Goal: Task Accomplishment & Management: Use online tool/utility

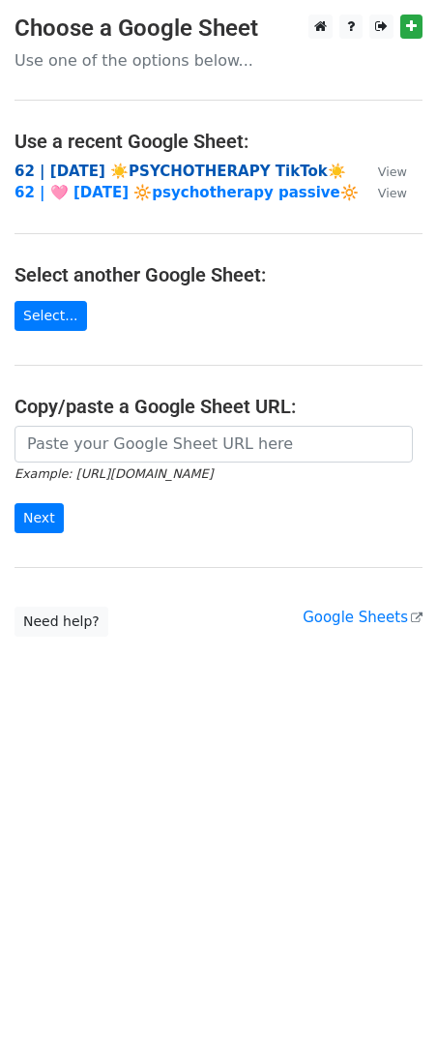
click at [209, 170] on strong "62 | [DATE] ☀️PSYCHOTHERAPY TikTok☀️" at bounding box center [181, 171] width 332 height 17
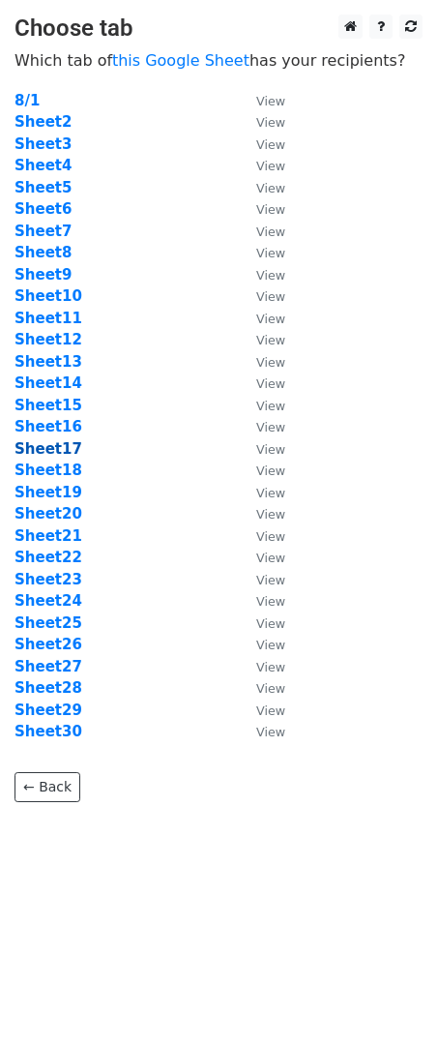
click at [55, 453] on strong "Sheet17" at bounding box center [49, 448] width 68 height 17
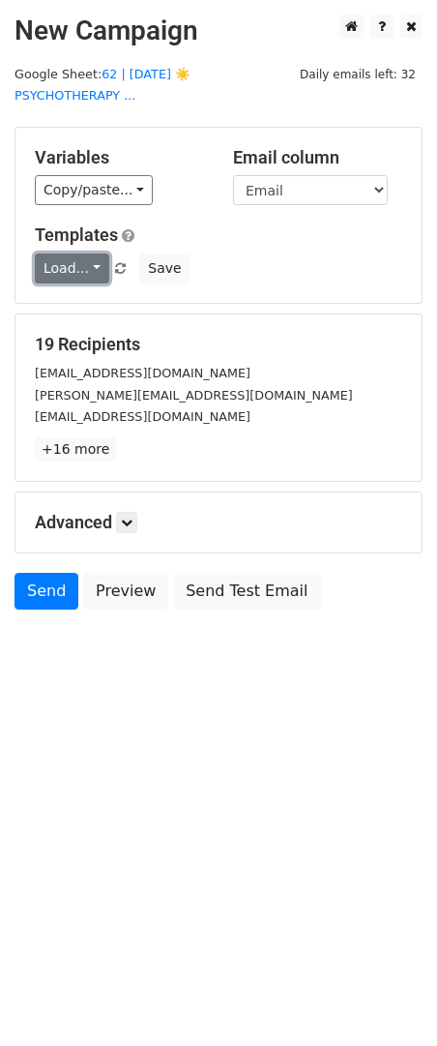
click at [76, 254] on link "Load..." at bounding box center [72, 269] width 75 height 30
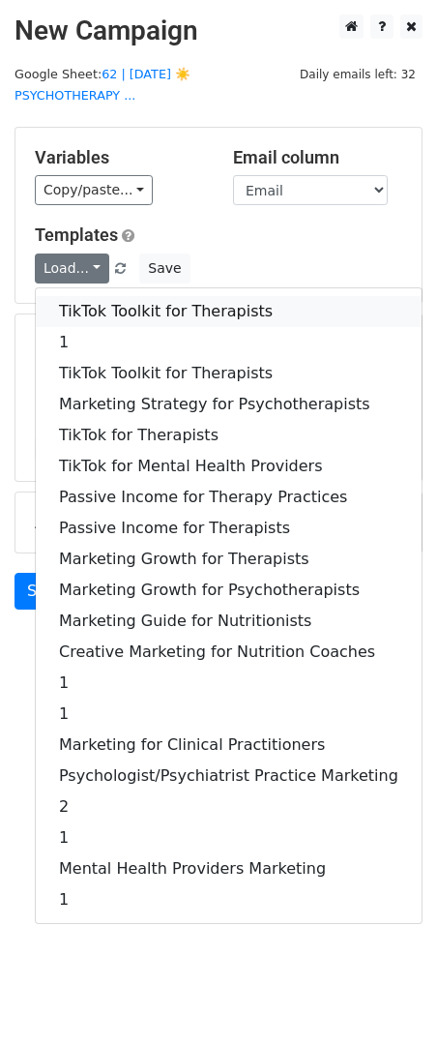
click at [111, 296] on link "TikTok Toolkit for Therapists" at bounding box center [229, 311] width 386 height 31
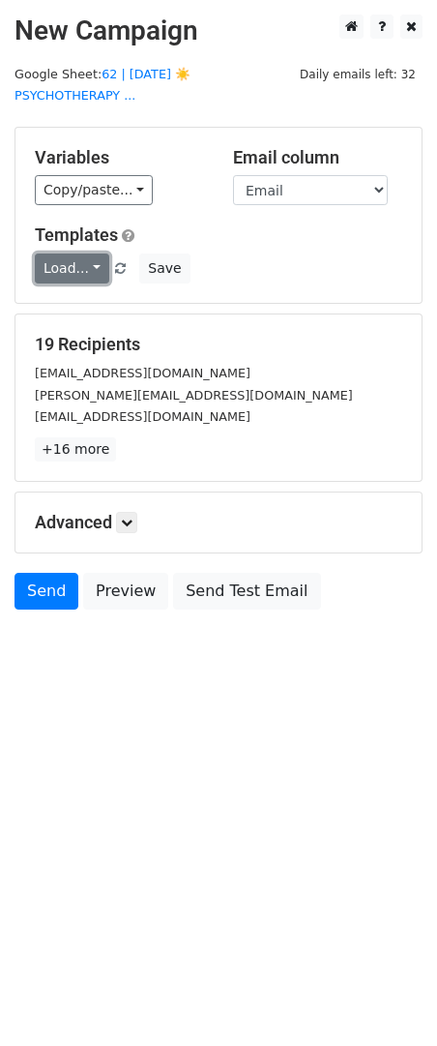
click at [83, 254] on link "Load..." at bounding box center [72, 269] width 75 height 30
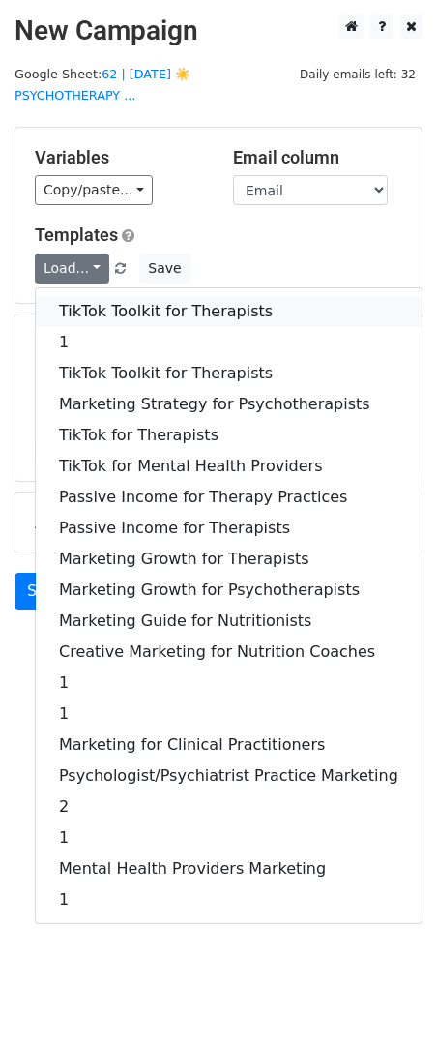
click at [92, 296] on link "TikTok Toolkit for Therapists" at bounding box center [229, 311] width 386 height 31
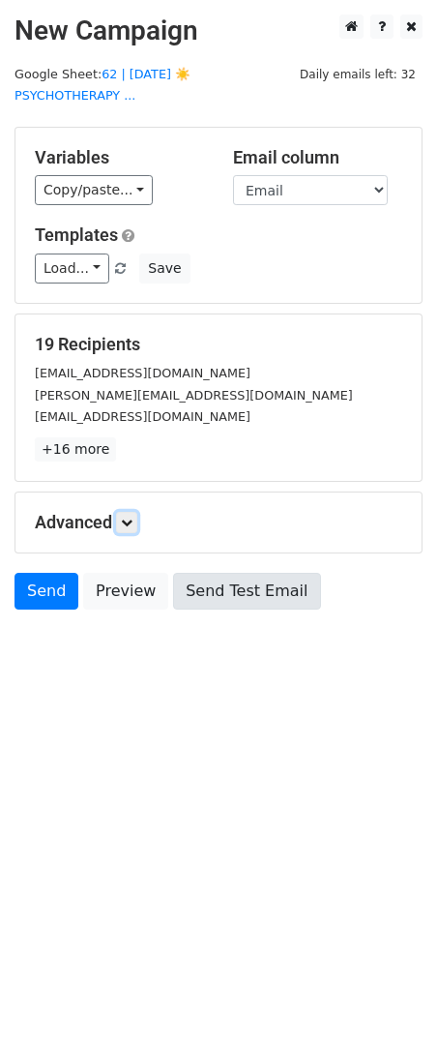
drag, startPoint x: 131, startPoint y: 497, endPoint x: 182, endPoint y: 597, distance: 112.1
click at [131, 517] on icon at bounding box center [127, 523] width 12 height 12
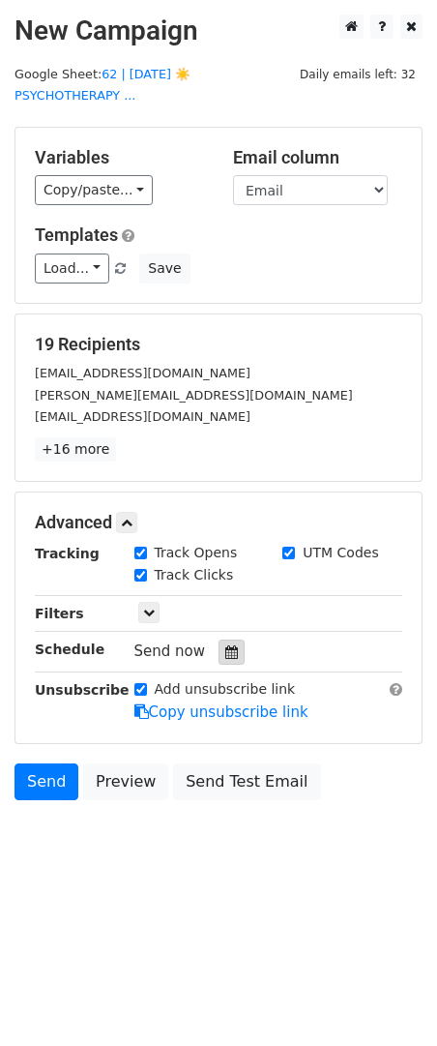
click at [228, 645] on icon at bounding box center [231, 652] width 13 height 14
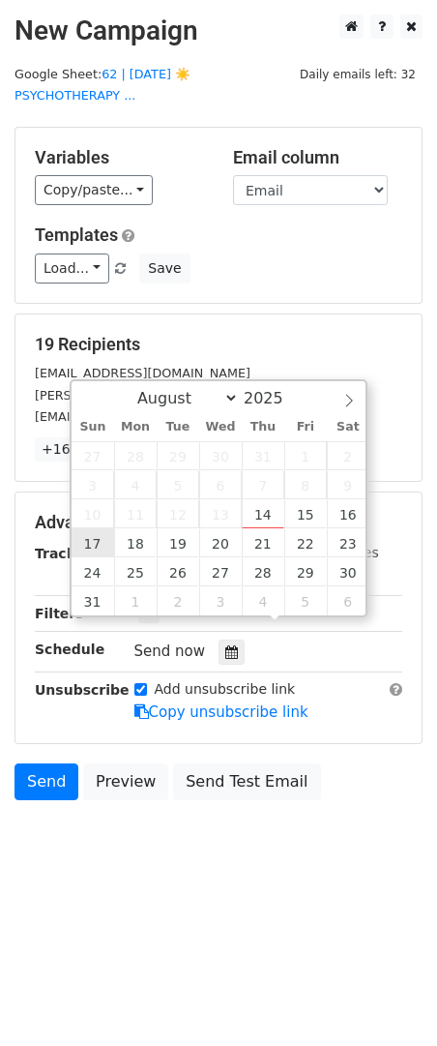
type input "2025-08-17 12:00"
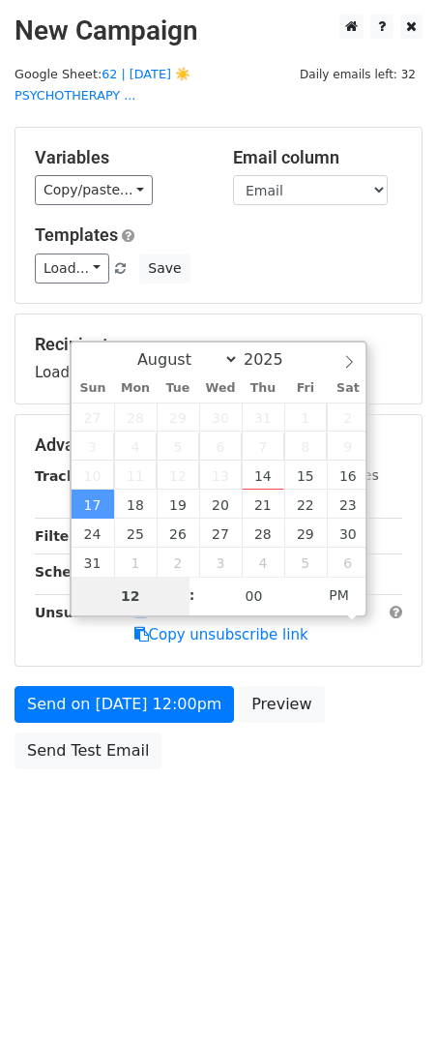
type input "8"
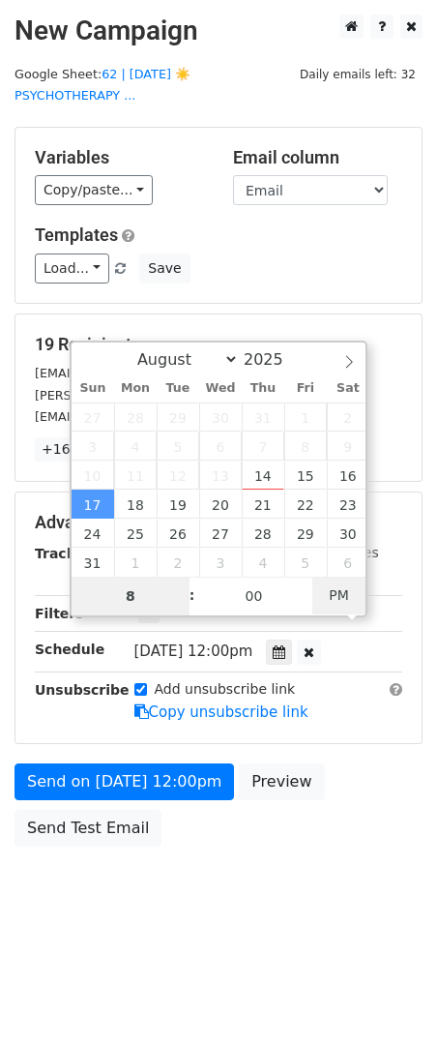
type input "2025-08-17 08:00"
type input "08"
click at [335, 596] on span "PM" at bounding box center [339, 595] width 53 height 39
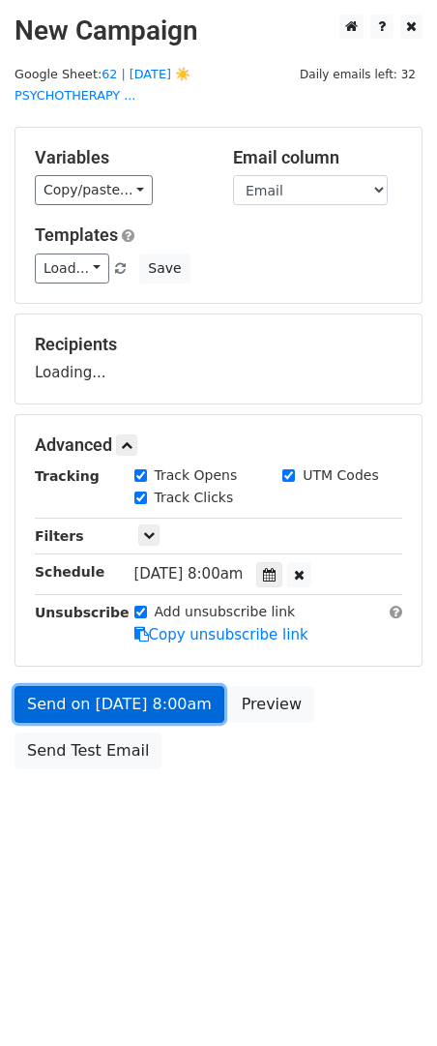
click at [182, 691] on link "Send on Aug 17 at 8:00am" at bounding box center [120, 704] width 210 height 37
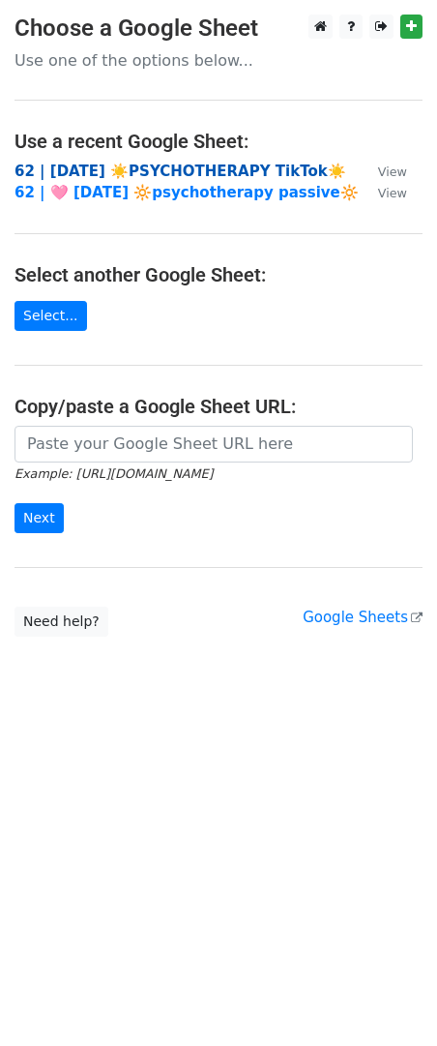
click at [196, 166] on strong "62 | [DATE] ☀️PSYCHOTHERAPY TikTok☀️" at bounding box center [181, 171] width 332 height 17
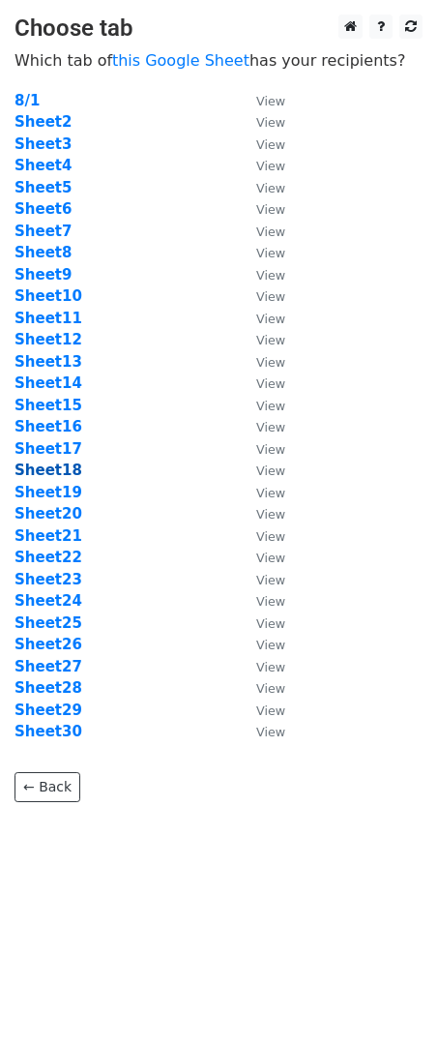
click at [51, 474] on strong "Sheet18" at bounding box center [49, 470] width 68 height 17
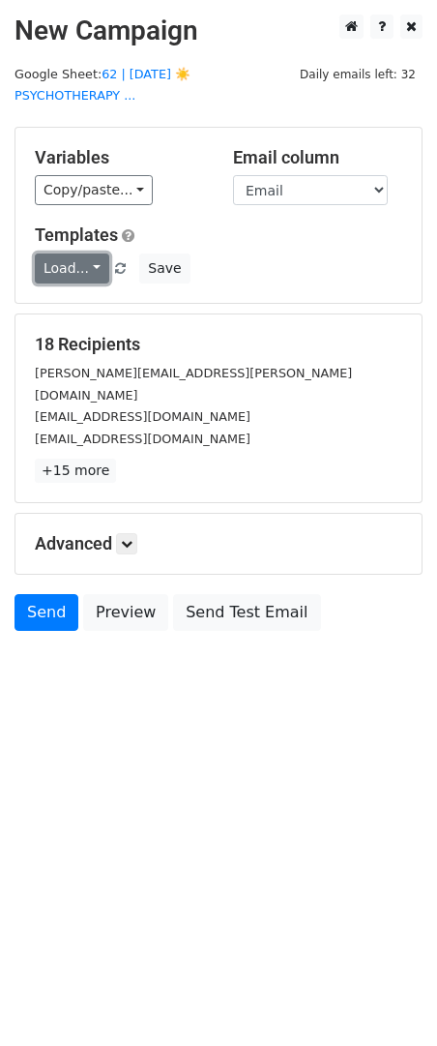
click at [77, 254] on link "Load..." at bounding box center [72, 269] width 75 height 30
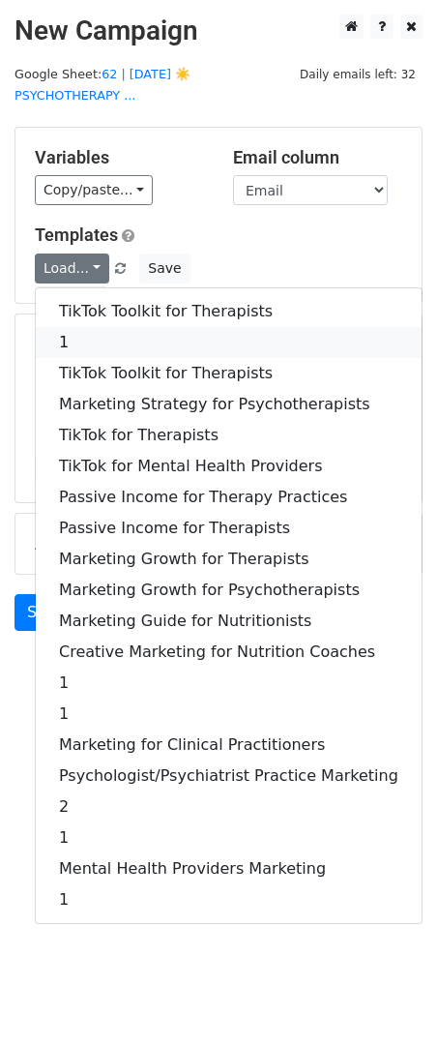
click at [82, 327] on link "1" at bounding box center [229, 342] width 386 height 31
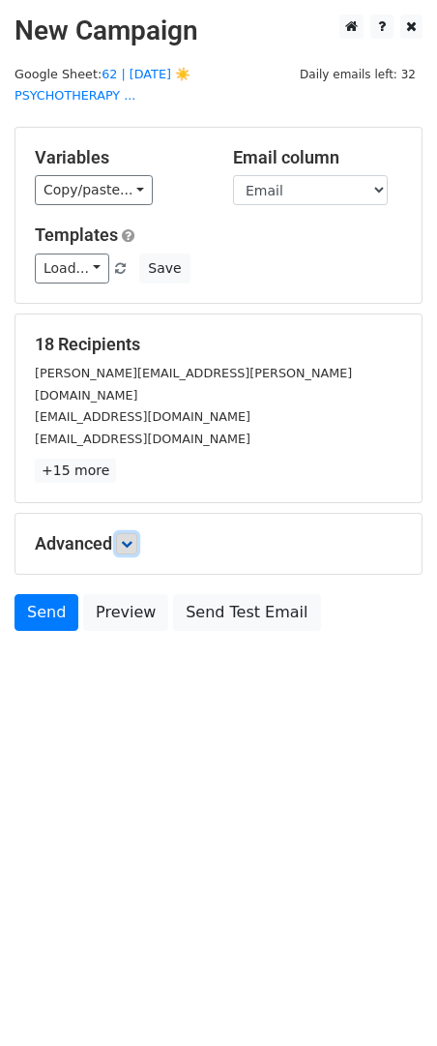
click at [131, 538] on icon at bounding box center [127, 544] width 12 height 12
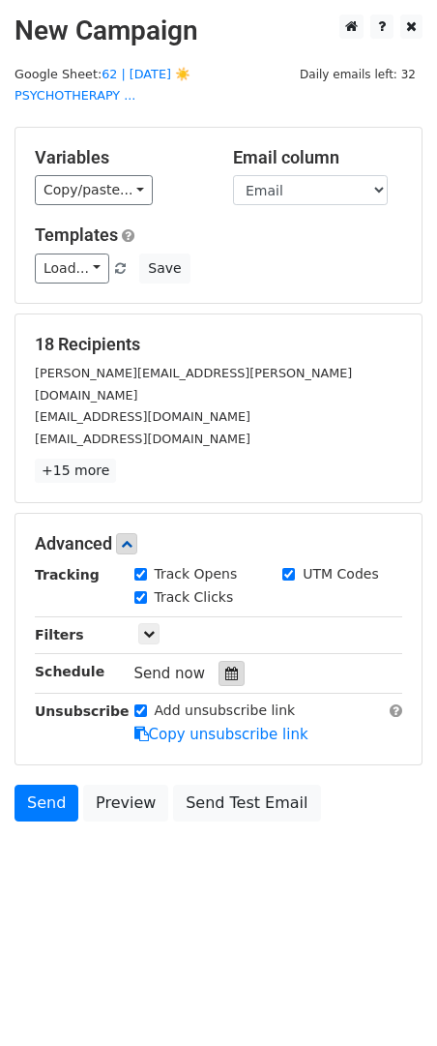
click at [227, 661] on div at bounding box center [232, 673] width 26 height 25
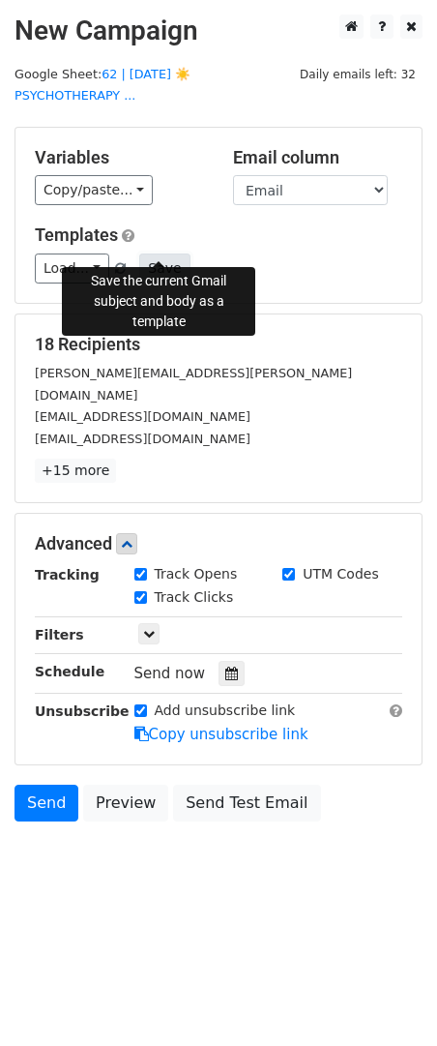
click at [159, 254] on button "Save" at bounding box center [164, 269] width 50 height 30
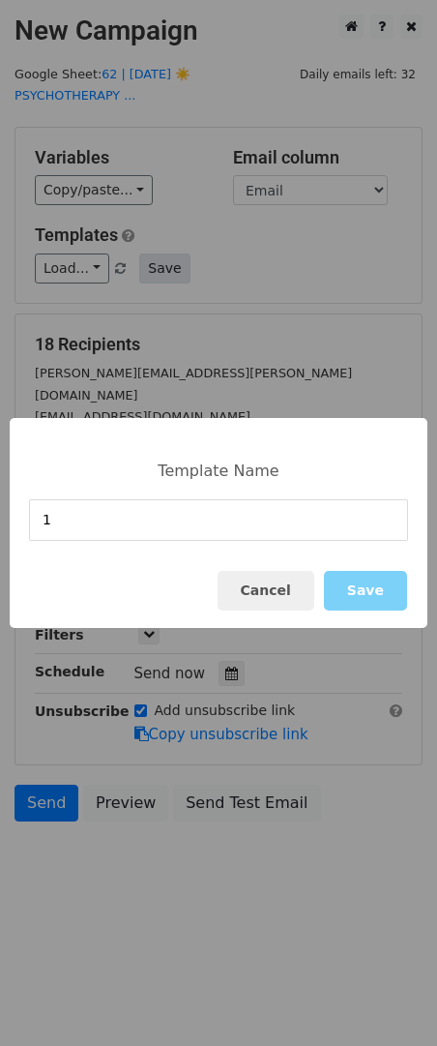
type input "1"
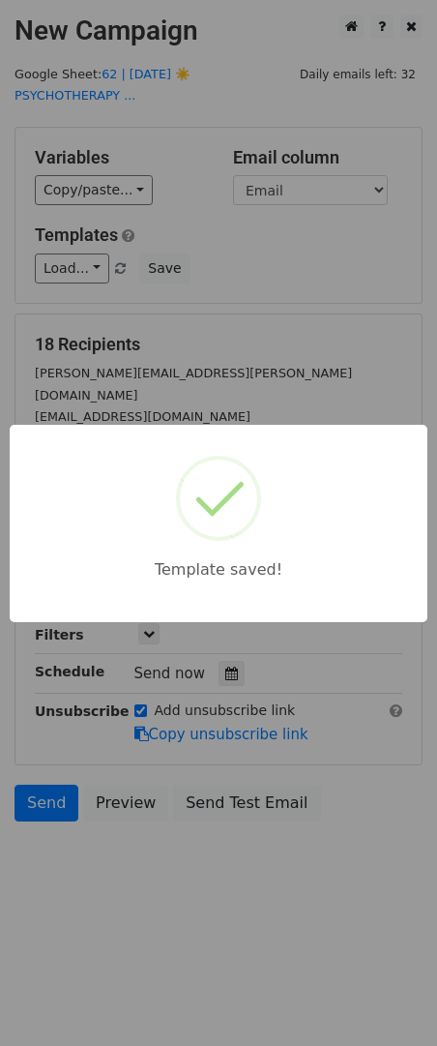
drag, startPoint x: 185, startPoint y: 302, endPoint x: 122, endPoint y: 560, distance: 265.9
click at [185, 303] on div "Template saved!" at bounding box center [218, 523] width 437 height 1046
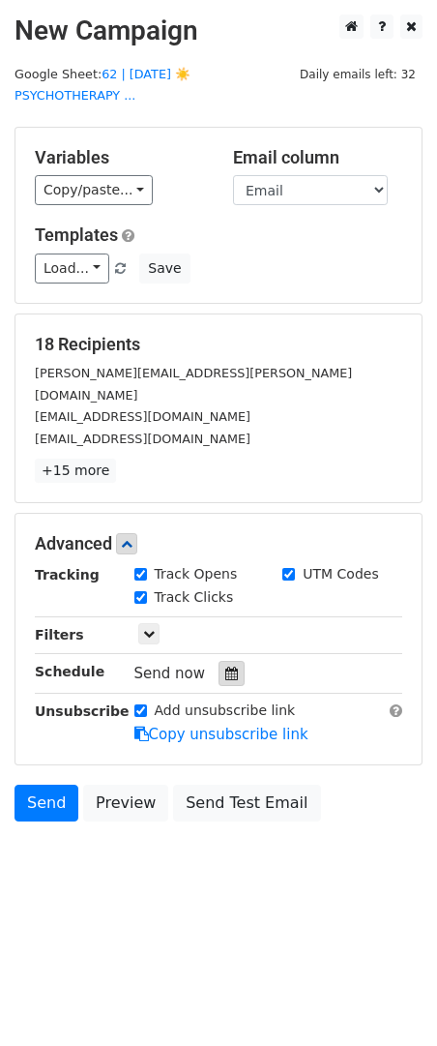
click at [225, 667] on icon at bounding box center [231, 674] width 13 height 14
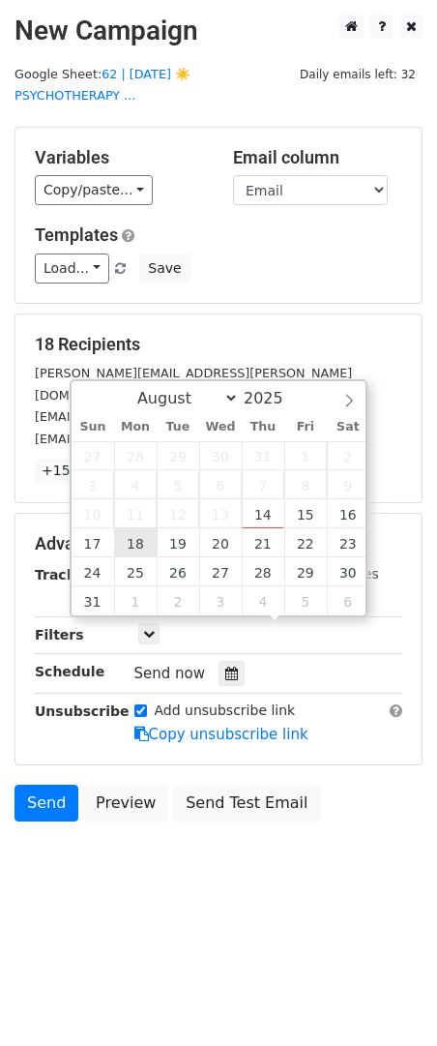
type input "2025-08-18 12:00"
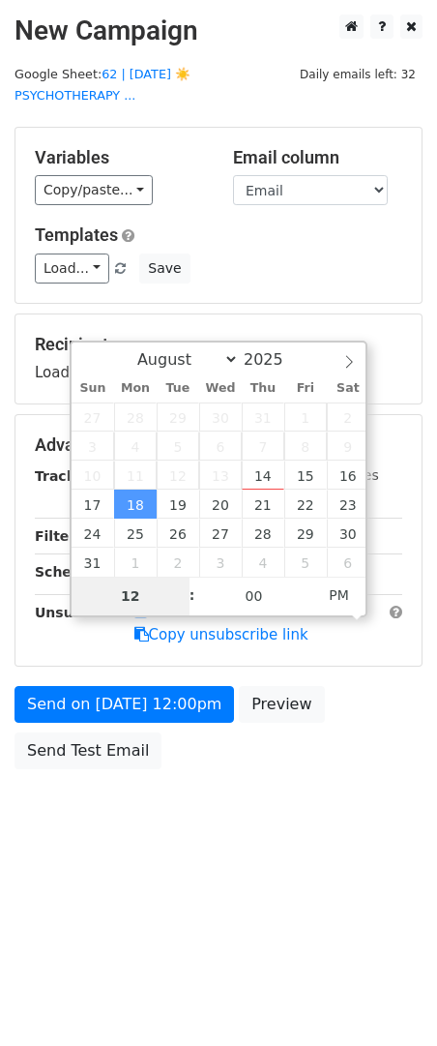
type input "9"
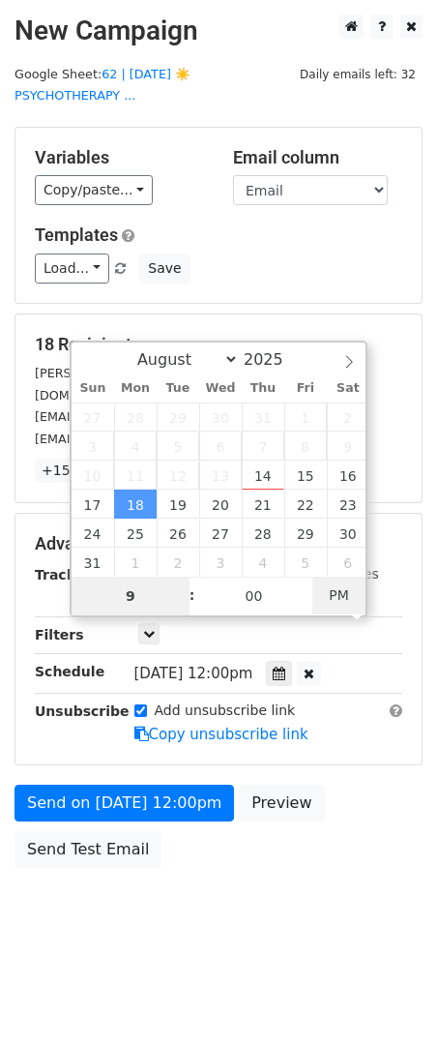
type input "2025-08-18 09:00"
type input "09"
click at [339, 589] on span "AM" at bounding box center [339, 595] width 53 height 39
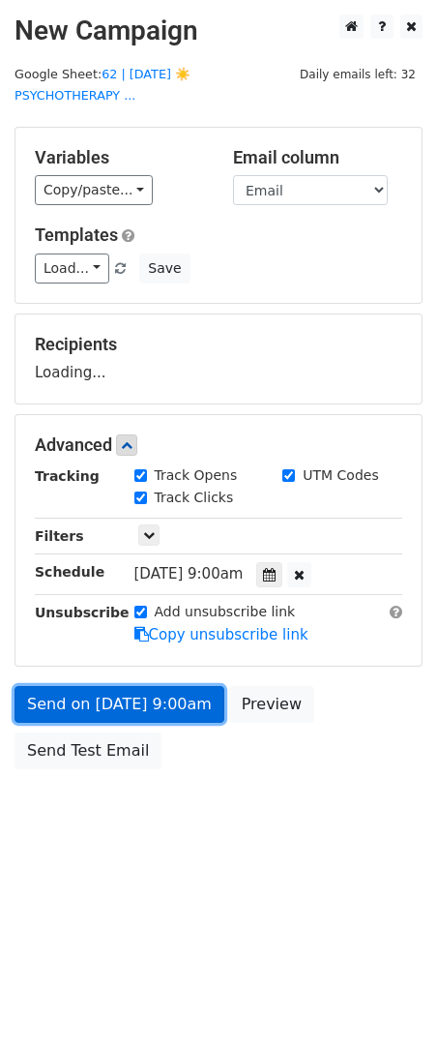
click at [130, 686] on link "Send on Aug 18 at 9:00am" at bounding box center [120, 704] width 210 height 37
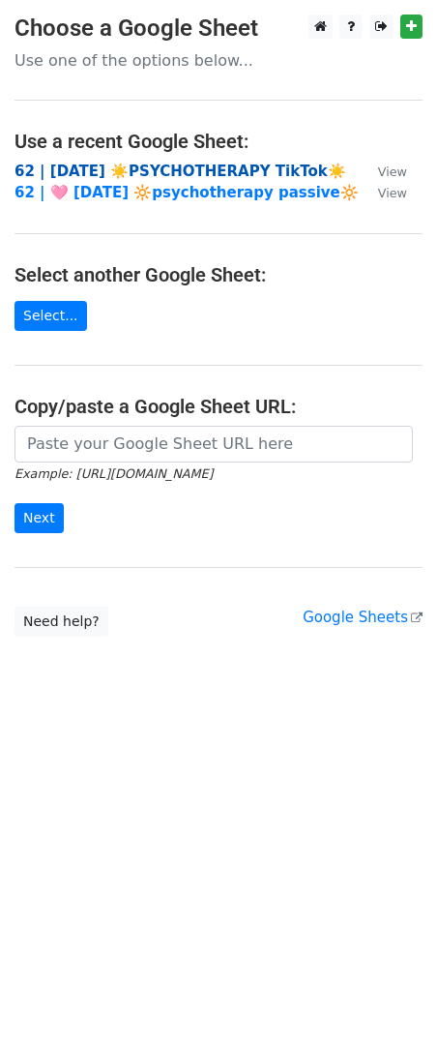
click at [141, 165] on strong "62 | AUG 1 ☀️PSYCHOTHERAPY TikTok☀️" at bounding box center [181, 171] width 332 height 17
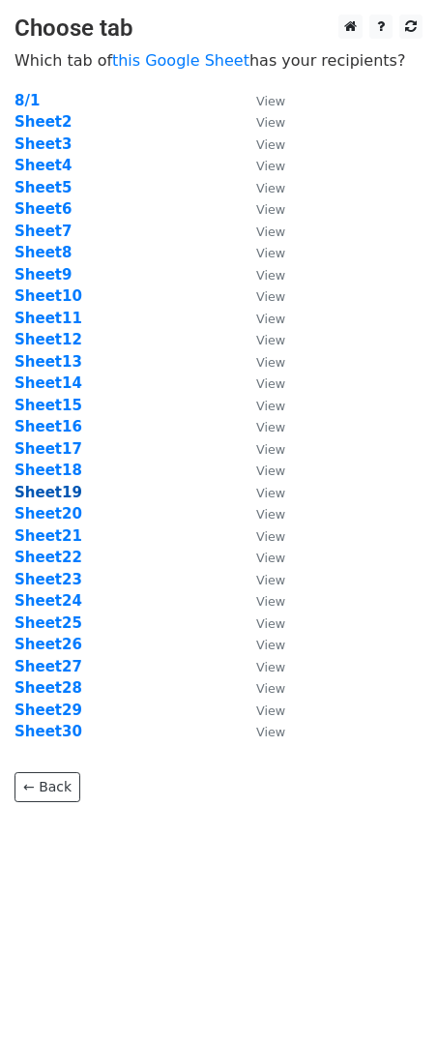
click at [58, 488] on strong "Sheet19" at bounding box center [49, 492] width 68 height 17
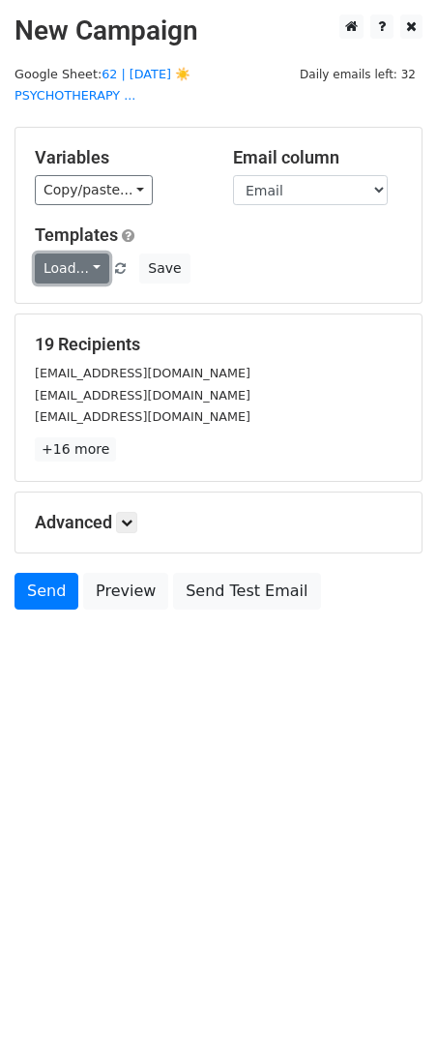
click at [75, 254] on link "Load..." at bounding box center [72, 269] width 75 height 30
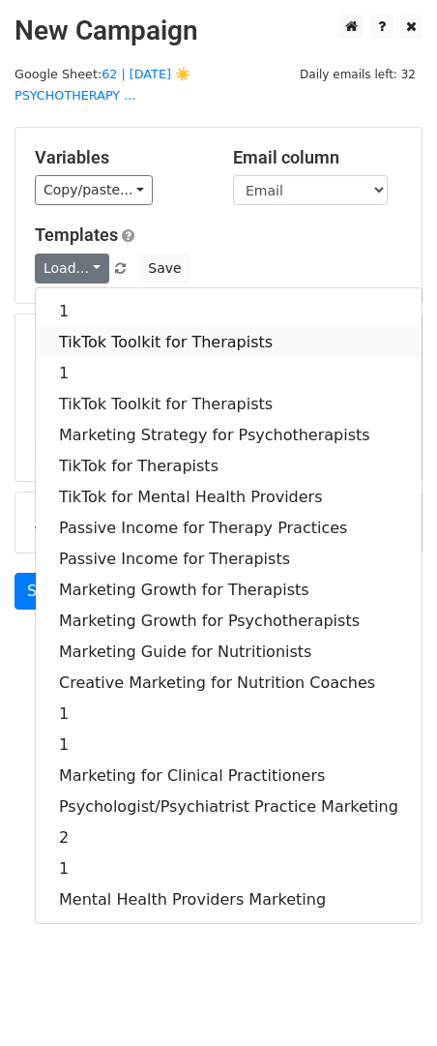
click at [94, 327] on link "TikTok Toolkit for Therapists" at bounding box center [229, 342] width 386 height 31
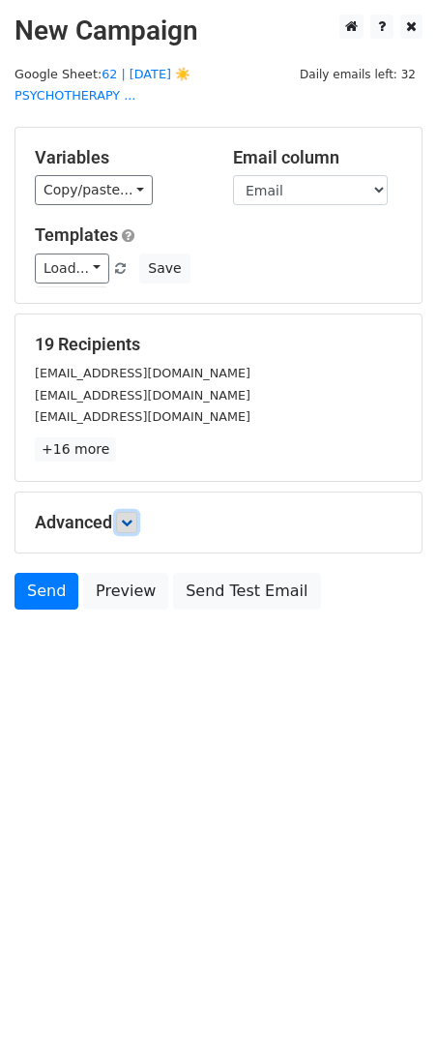
click at [121, 512] on link at bounding box center [126, 522] width 21 height 21
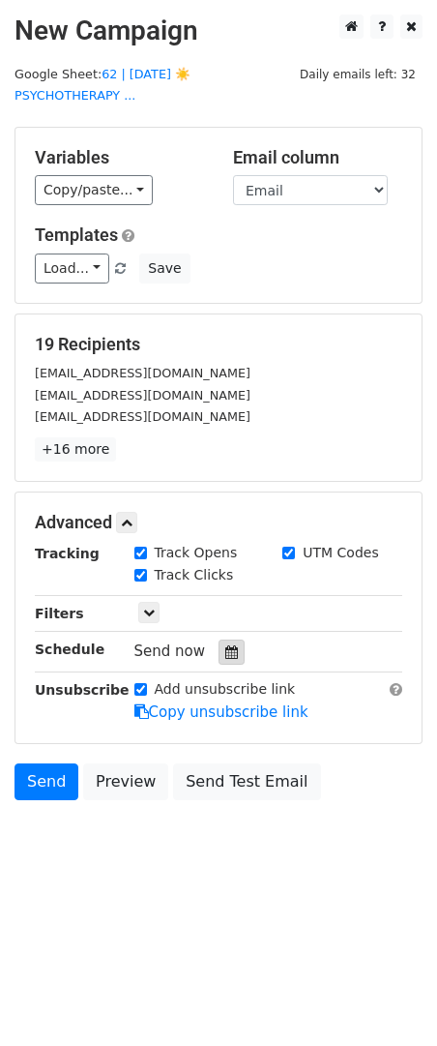
click at [227, 645] on icon at bounding box center [231, 652] width 13 height 14
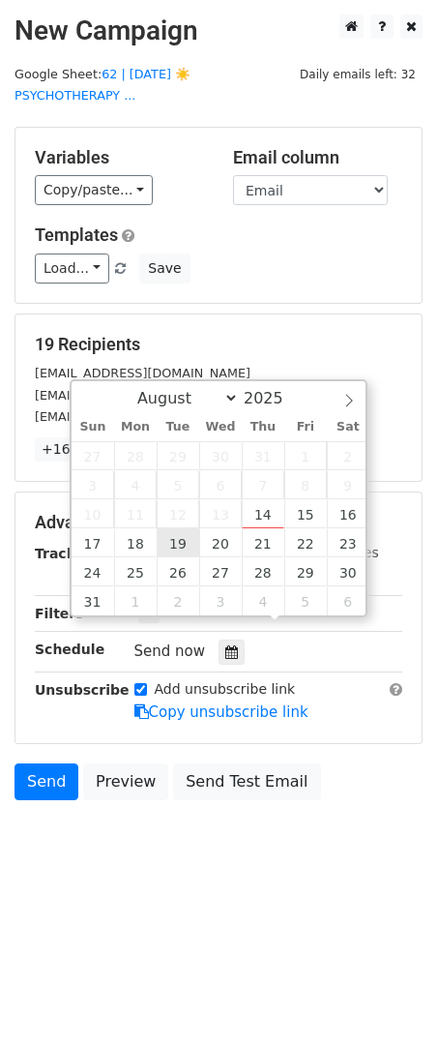
type input "2025-08-19 12:00"
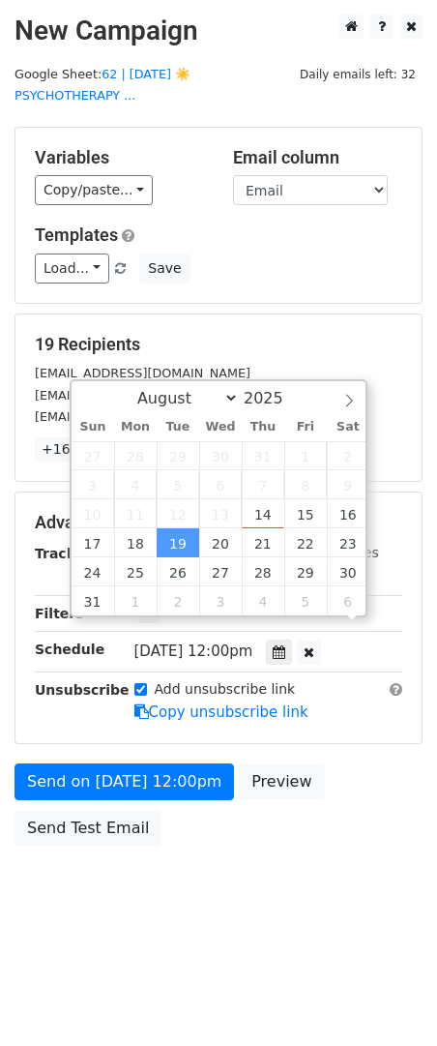
scroll to position [1, 0]
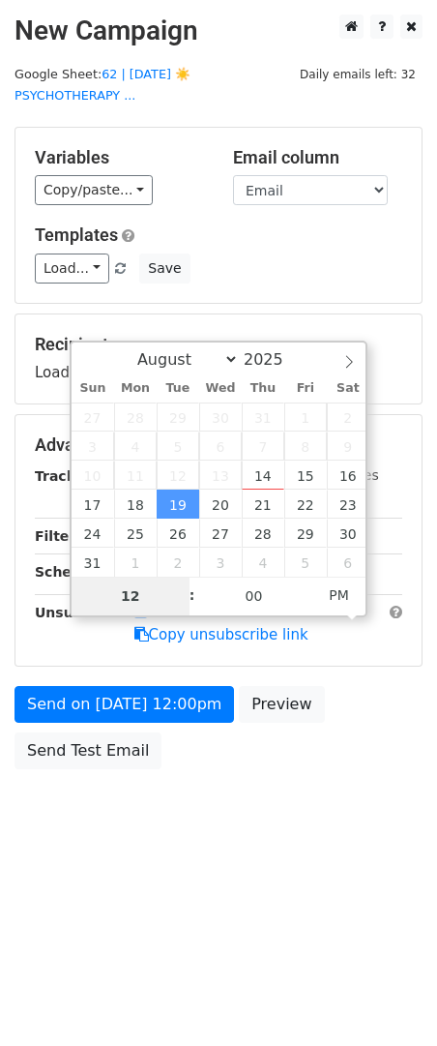
type input "9"
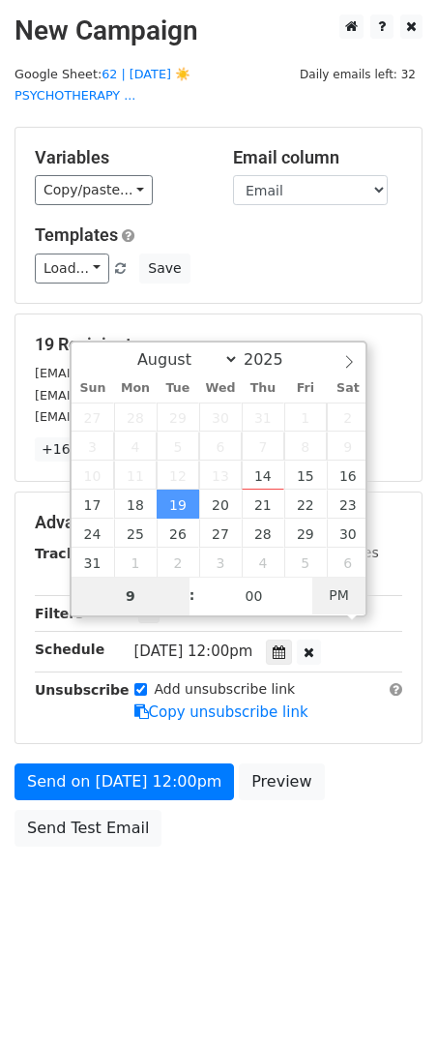
type input "2025-08-19 09:00"
type input "09"
click at [340, 594] on span "PM" at bounding box center [339, 595] width 53 height 39
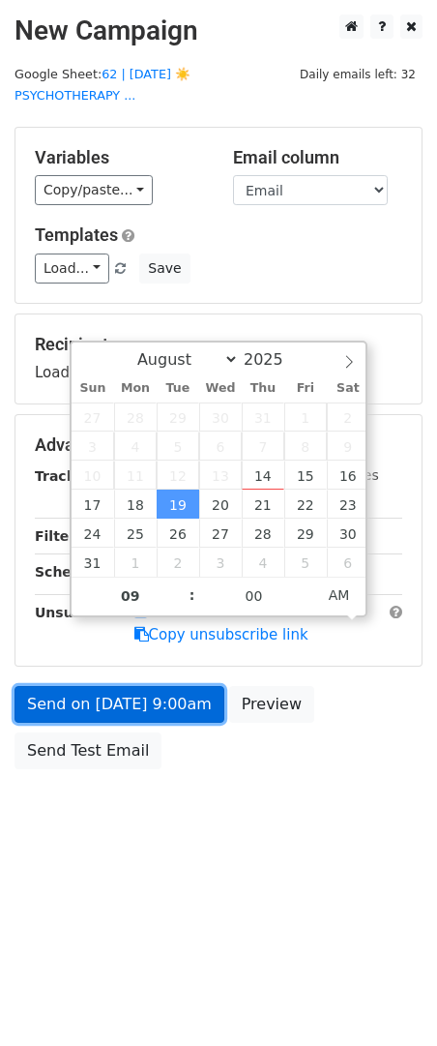
click at [172, 686] on link "Send on Aug 19 at 9:00am" at bounding box center [120, 704] width 210 height 37
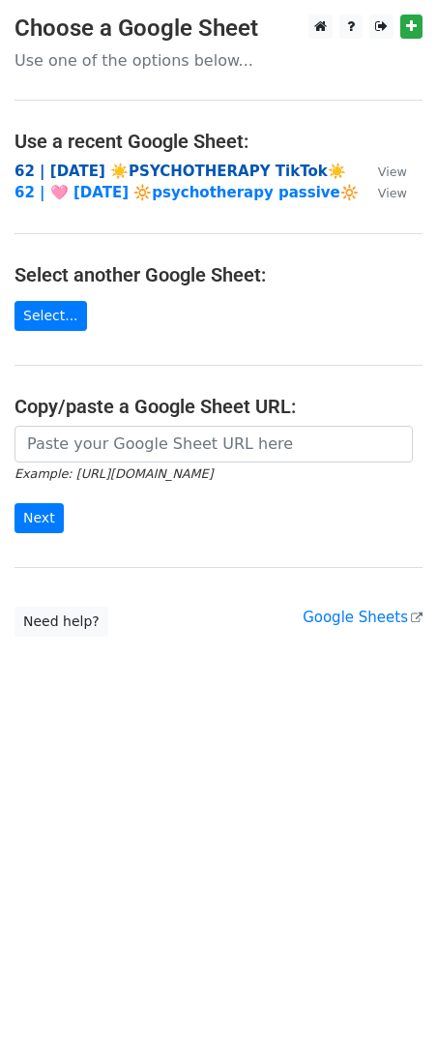
click at [141, 169] on strong "62 | AUG 1 ☀️PSYCHOTHERAPY TikTok☀️" at bounding box center [181, 171] width 332 height 17
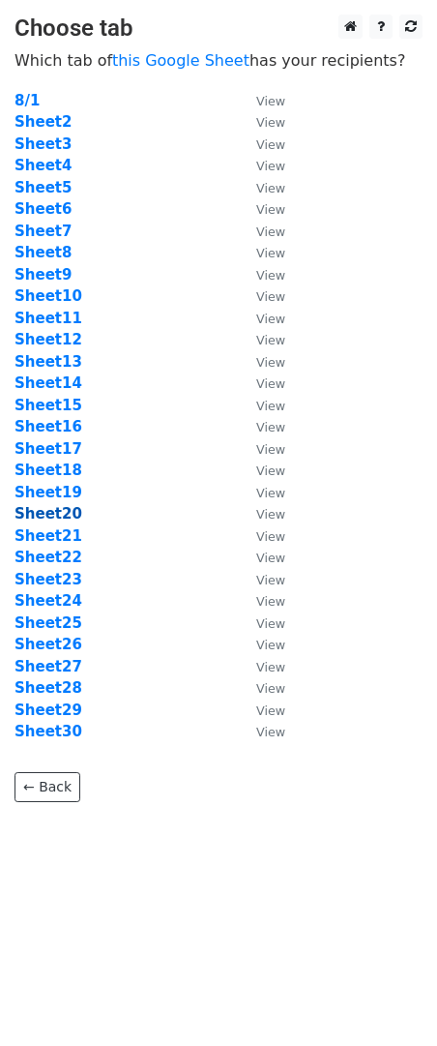
click at [62, 508] on strong "Sheet20" at bounding box center [49, 513] width 68 height 17
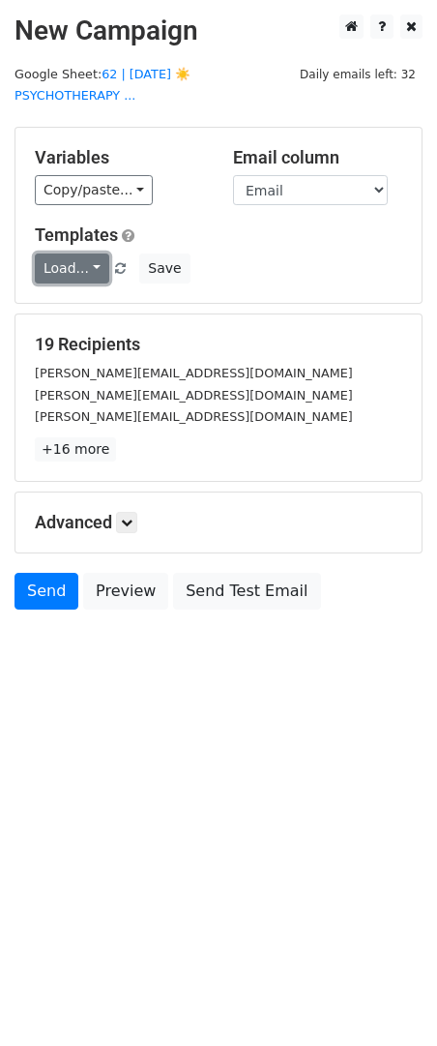
click at [80, 254] on link "Load..." at bounding box center [72, 269] width 75 height 30
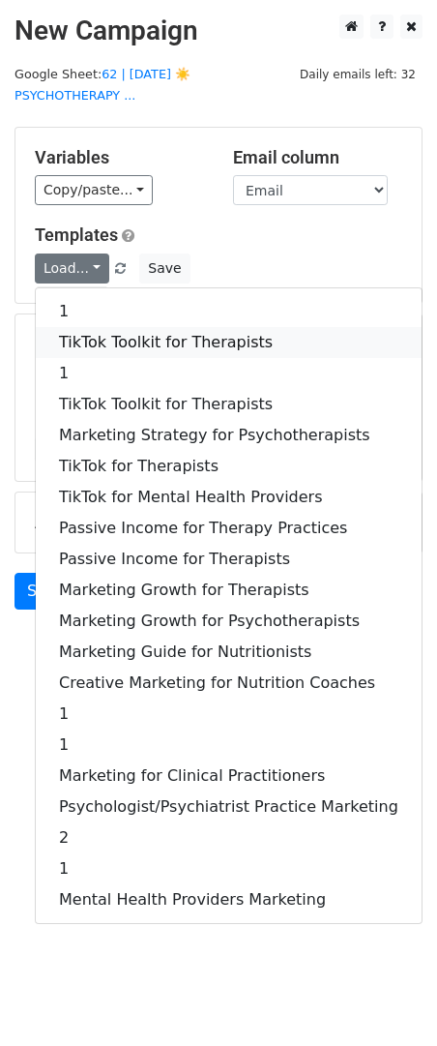
click at [91, 327] on link "TikTok Toolkit for Therapists" at bounding box center [229, 342] width 386 height 31
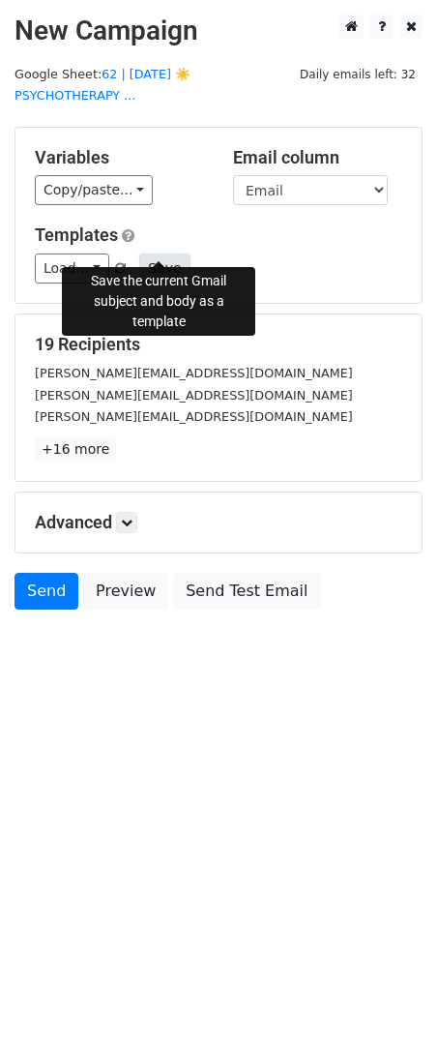
click at [159, 255] on button "Save" at bounding box center [164, 269] width 50 height 30
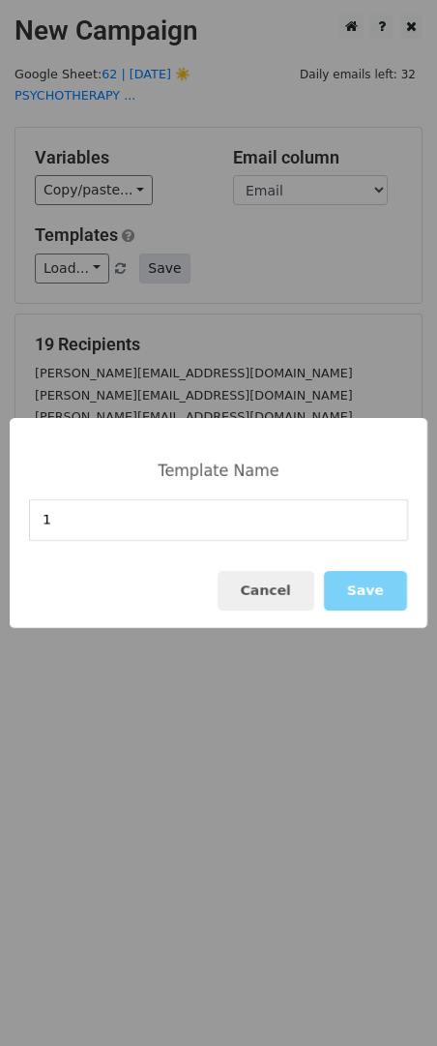
type input "1"
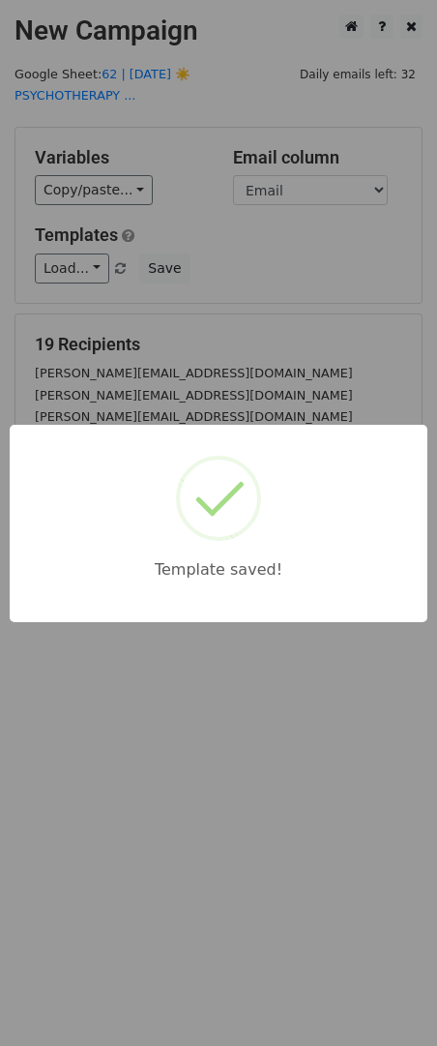
click at [164, 265] on div "Template saved!" at bounding box center [218, 523] width 437 height 1046
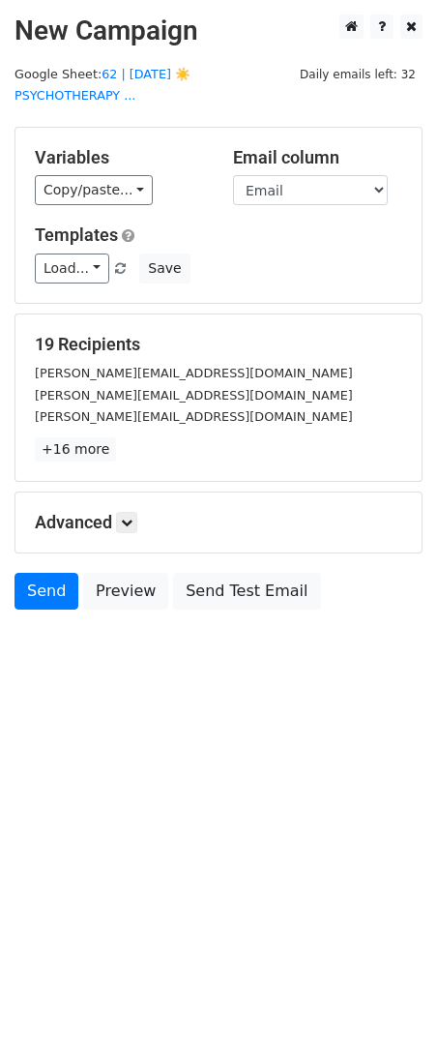
click at [135, 493] on div "Advanced Tracking Track Opens UTM Codes Track Clicks Filters Only include sprea…" at bounding box center [218, 523] width 406 height 60
click at [136, 512] on link at bounding box center [126, 522] width 21 height 21
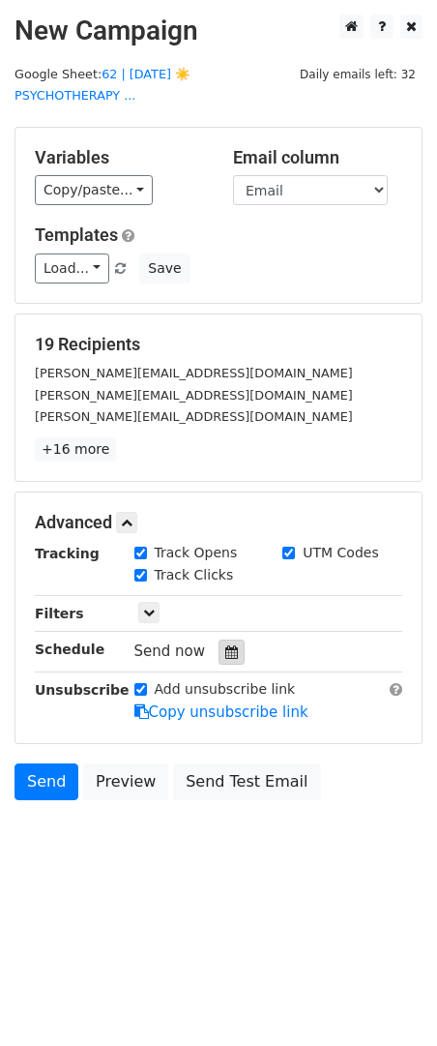
click at [230, 640] on div at bounding box center [232, 652] width 26 height 25
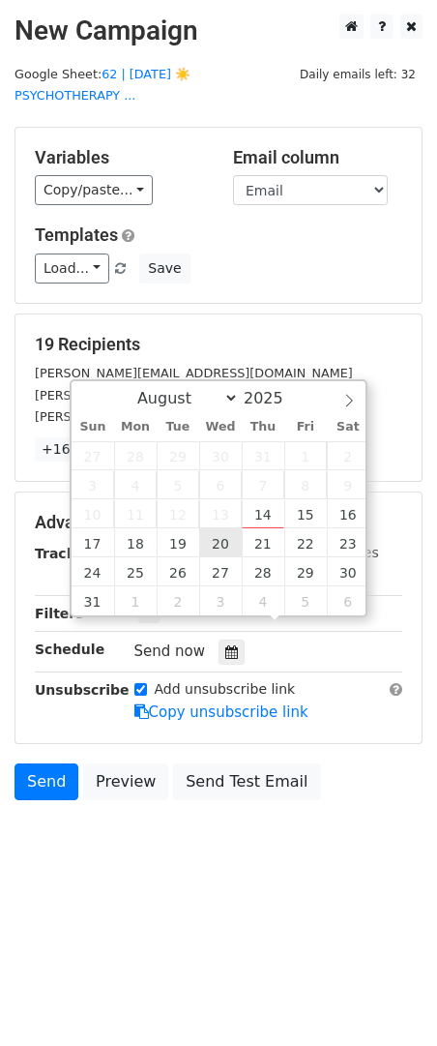
type input "[DATE] 12:00"
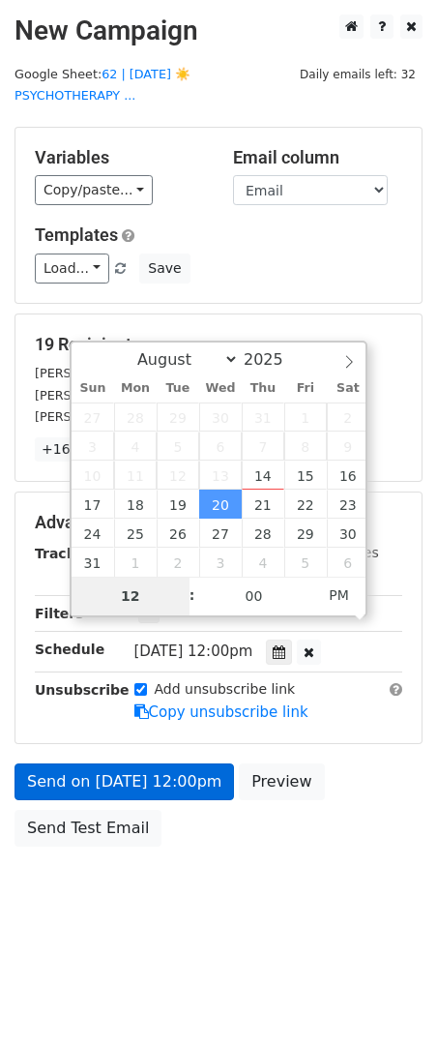
type input "9"
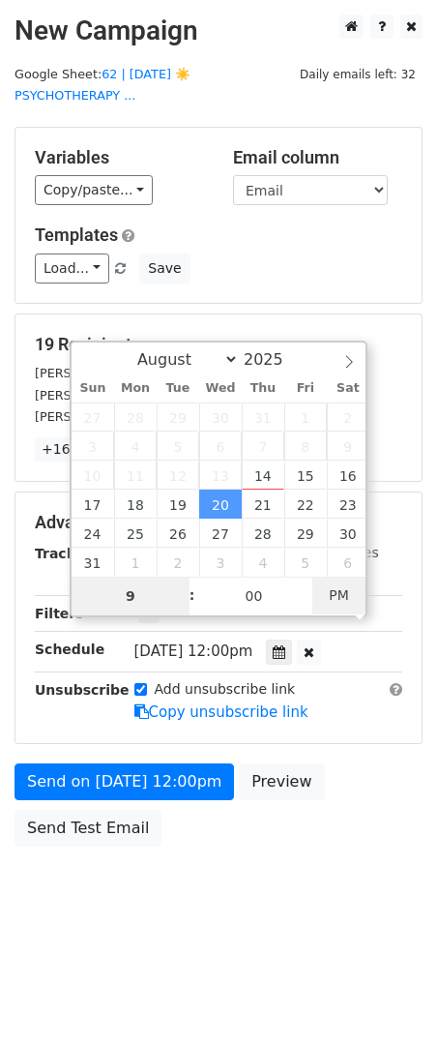
type input "[DATE] 09:00"
type input "09"
click at [343, 605] on span "PM" at bounding box center [339, 595] width 53 height 39
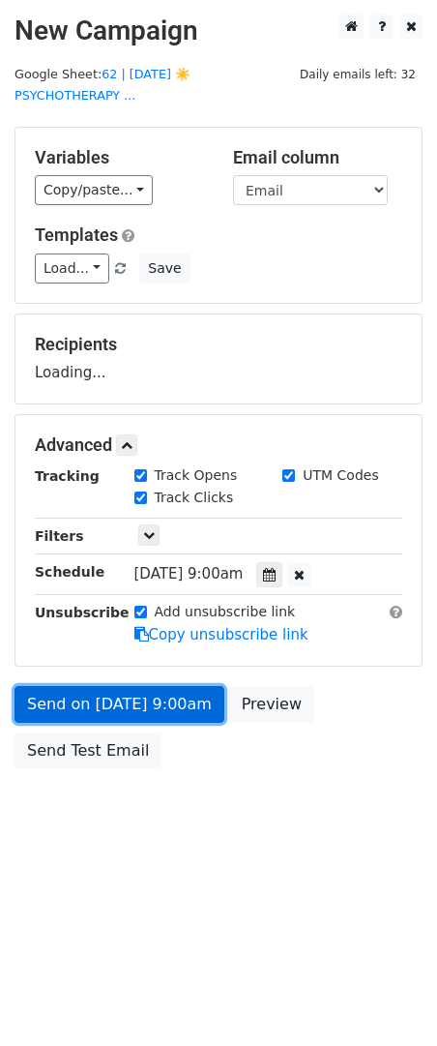
click at [135, 691] on link "Send on Aug 20 at 9:00am" at bounding box center [120, 704] width 210 height 37
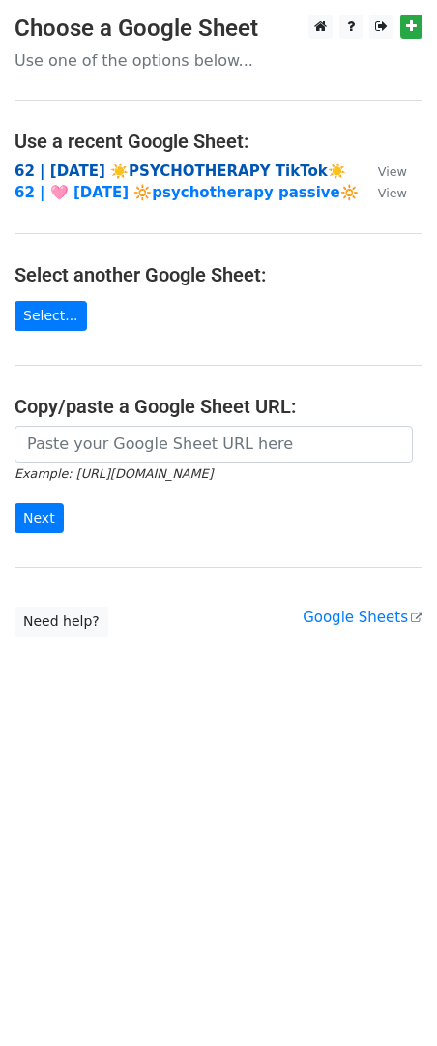
click at [161, 164] on strong "62 | [DATE] ☀️PSYCHOTHERAPY TikTok☀️" at bounding box center [181, 171] width 332 height 17
